Goal: Task Accomplishment & Management: Use online tool/utility

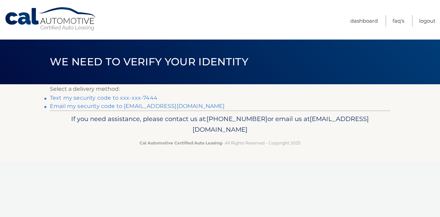
click at [119, 97] on link "Text my security code to xxx-xxx-7444" at bounding box center [104, 97] width 108 height 7
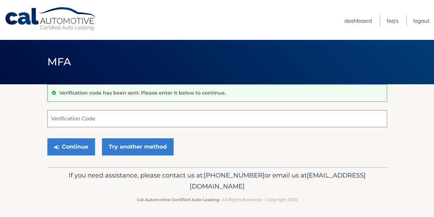
click at [119, 116] on input "Verification Code" at bounding box center [217, 118] width 340 height 17
type input "478414"
click at [47, 138] on button "Continue" at bounding box center [71, 146] width 48 height 17
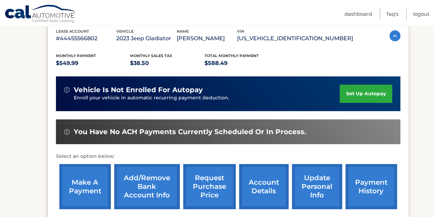
scroll to position [124, 0]
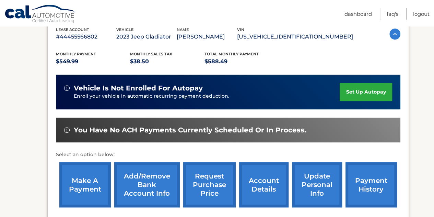
click at [89, 184] on link "make a payment" at bounding box center [85, 184] width 52 height 45
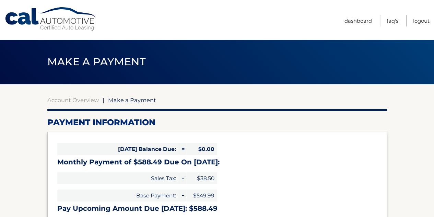
select select "ZTViODU0NzgtYTk4Zi00ODVjLWEwYzEtM2Q4OGM3MWJkNWM3"
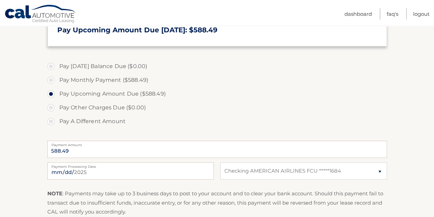
scroll to position [191, 0]
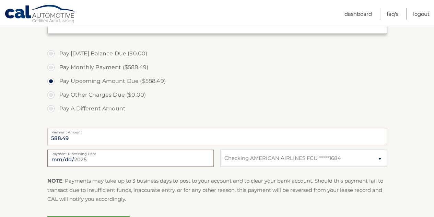
click at [188, 158] on input "2025-09-21" at bounding box center [130, 157] width 167 height 17
type input "2025-10-01"
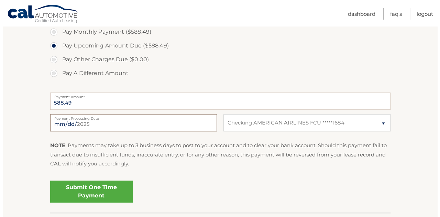
scroll to position [227, 0]
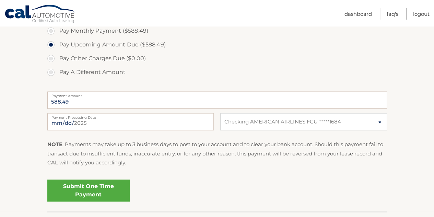
click at [94, 189] on link "Submit One Time Payment" at bounding box center [88, 190] width 82 height 22
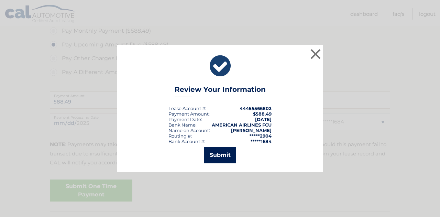
click at [222, 154] on button "Submit" at bounding box center [220, 155] width 32 height 16
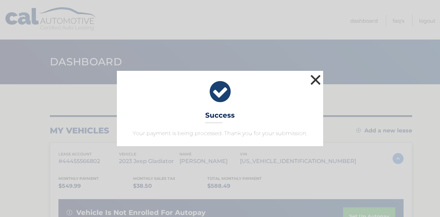
click at [317, 79] on button "×" at bounding box center [315, 80] width 14 height 14
